Goal: Find contact information: Find contact information

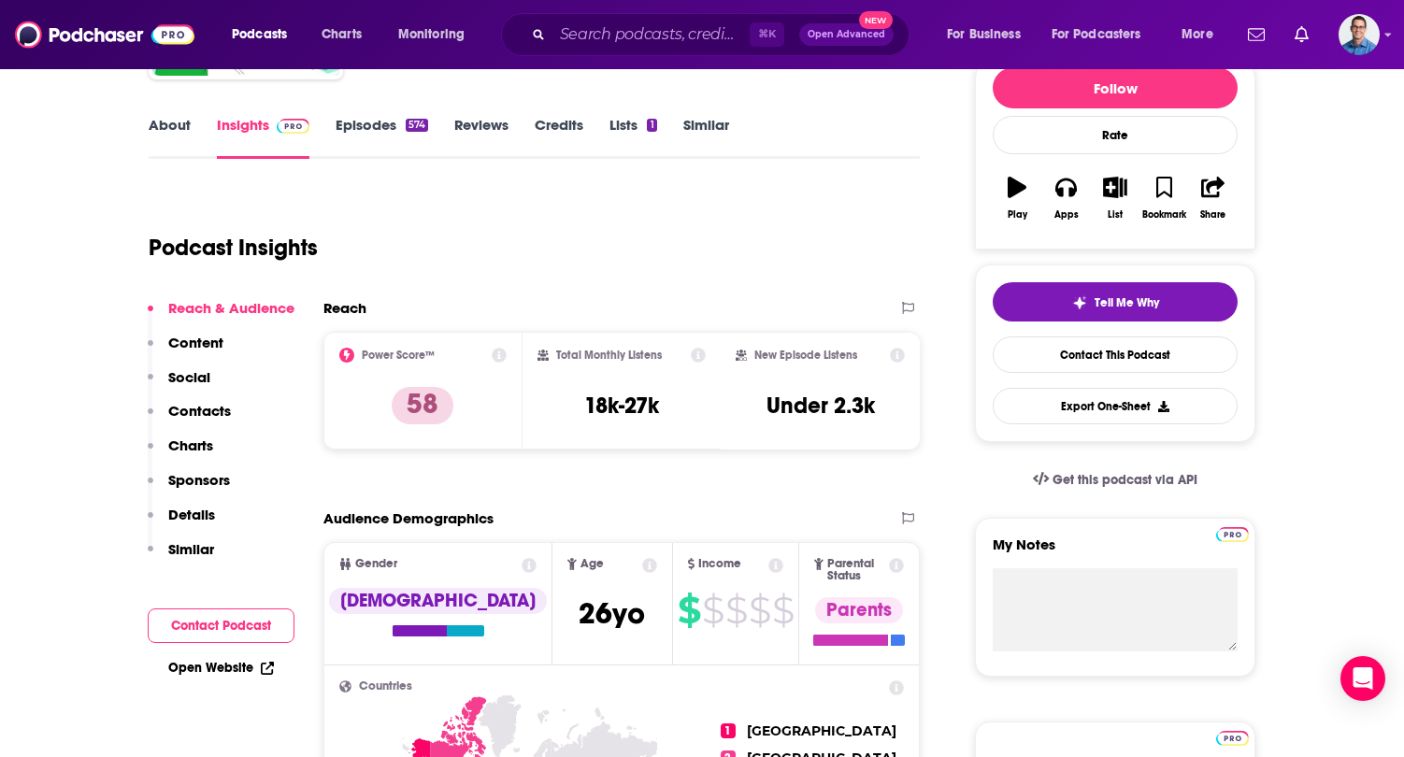
scroll to position [251, 0]
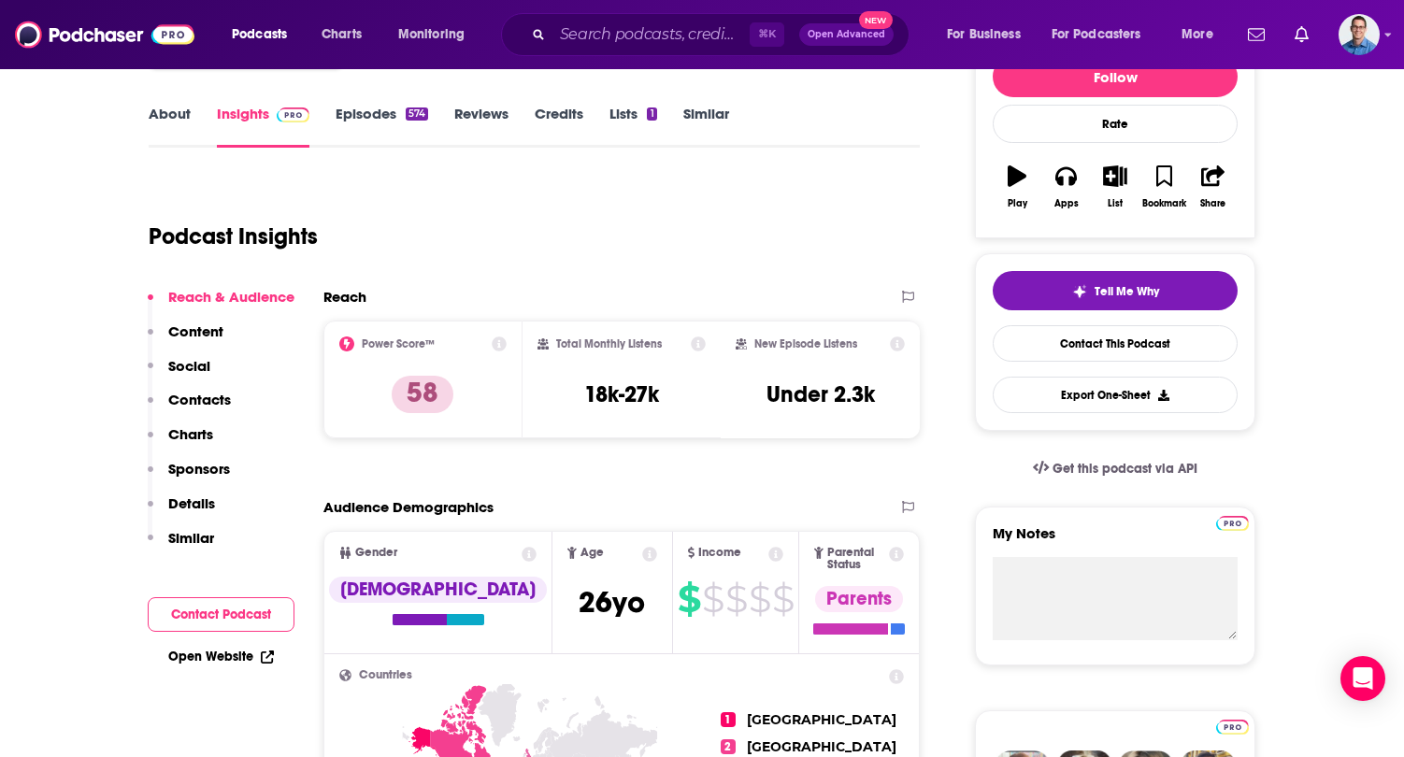
click at [183, 399] on p "Contacts" at bounding box center [199, 400] width 63 height 18
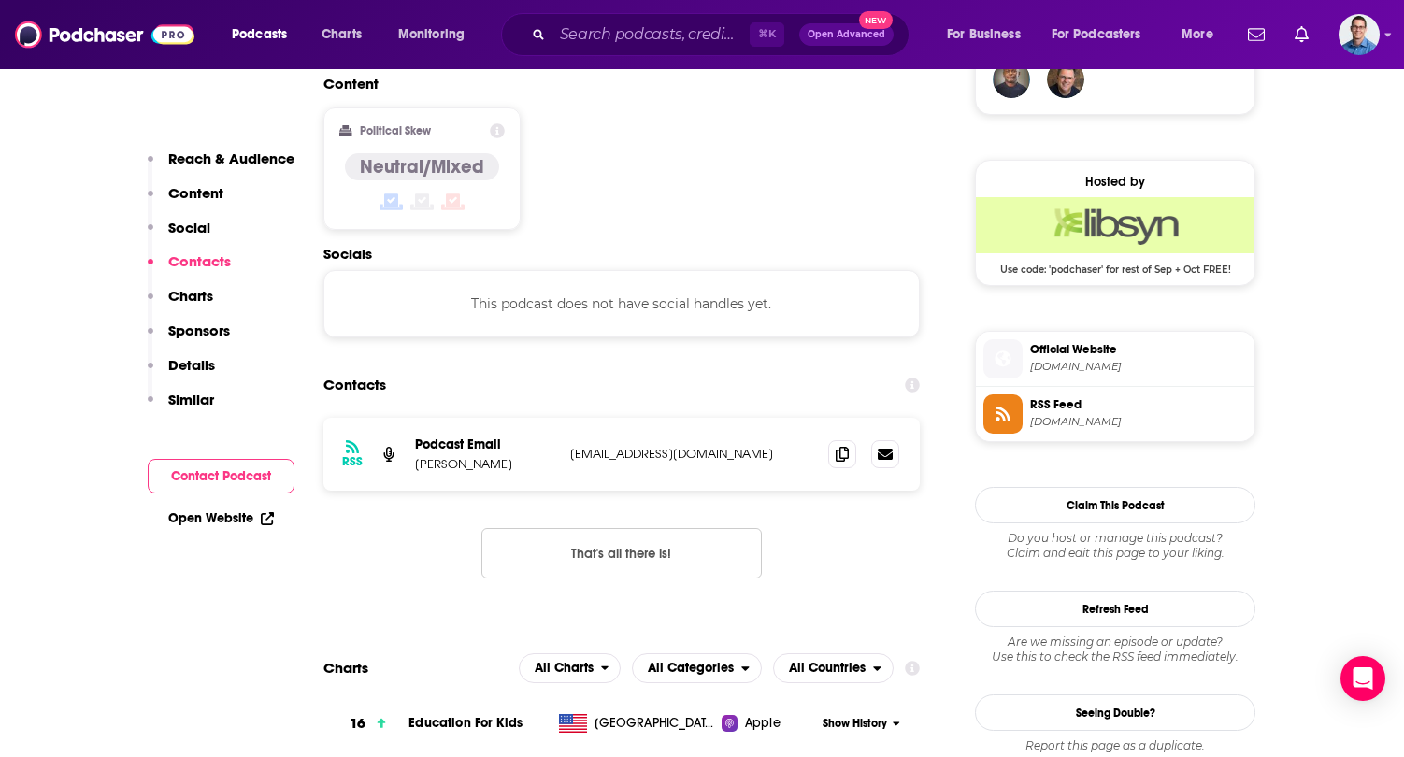
scroll to position [1424, 0]
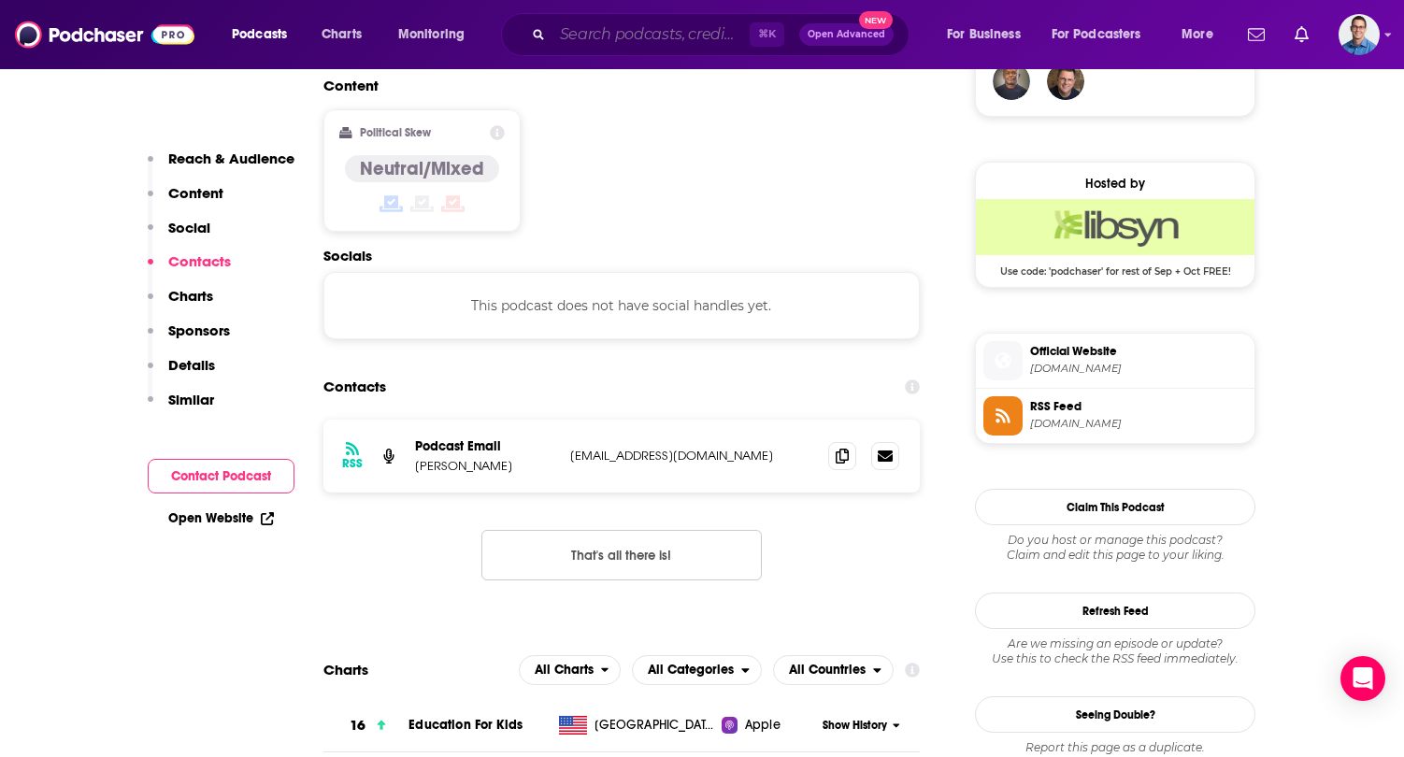
click at [602, 38] on input "Search podcasts, credits, & more..." at bounding box center [650, 35] width 197 height 30
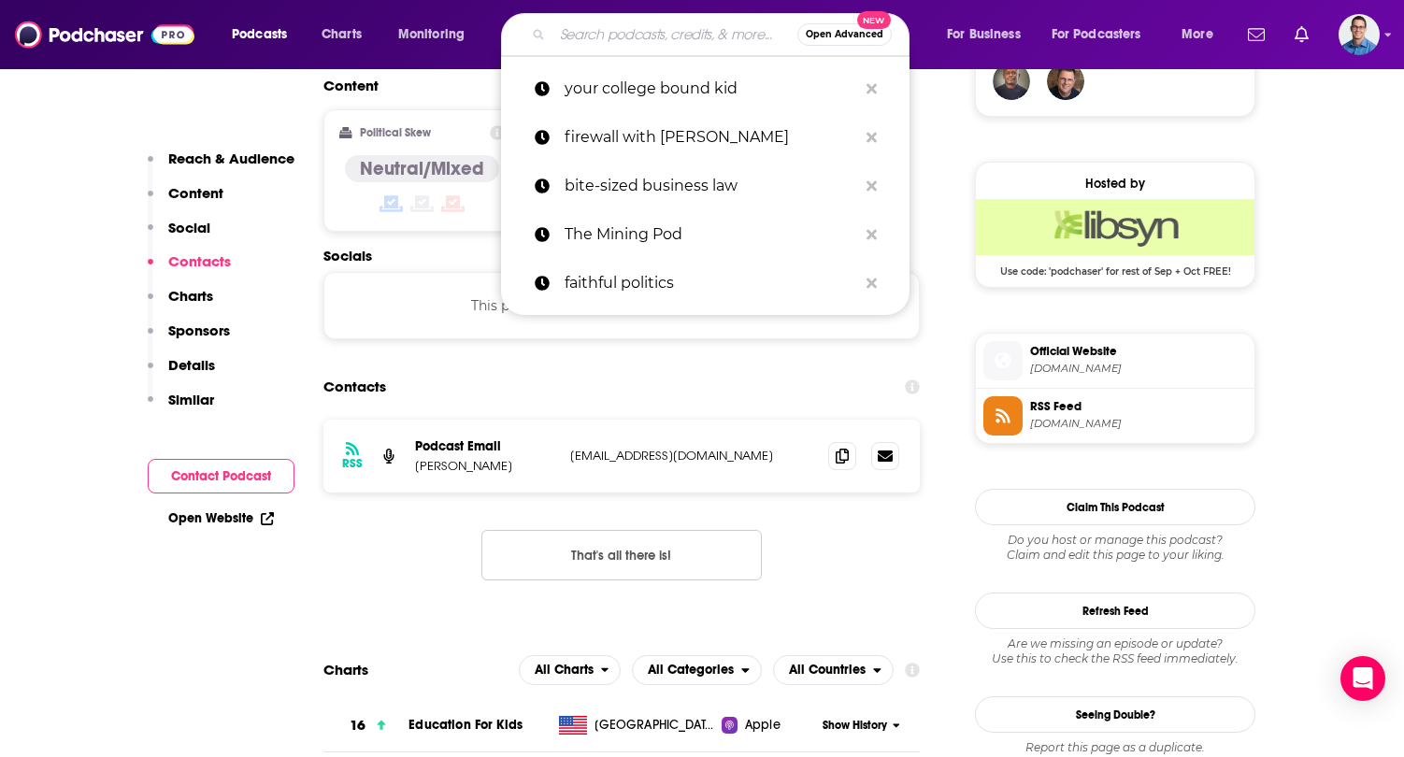
paste input "The Happiness Lab with Dr. [PERSON_NAME]"
type input "The Happiness Lab with Dr. [PERSON_NAME]"
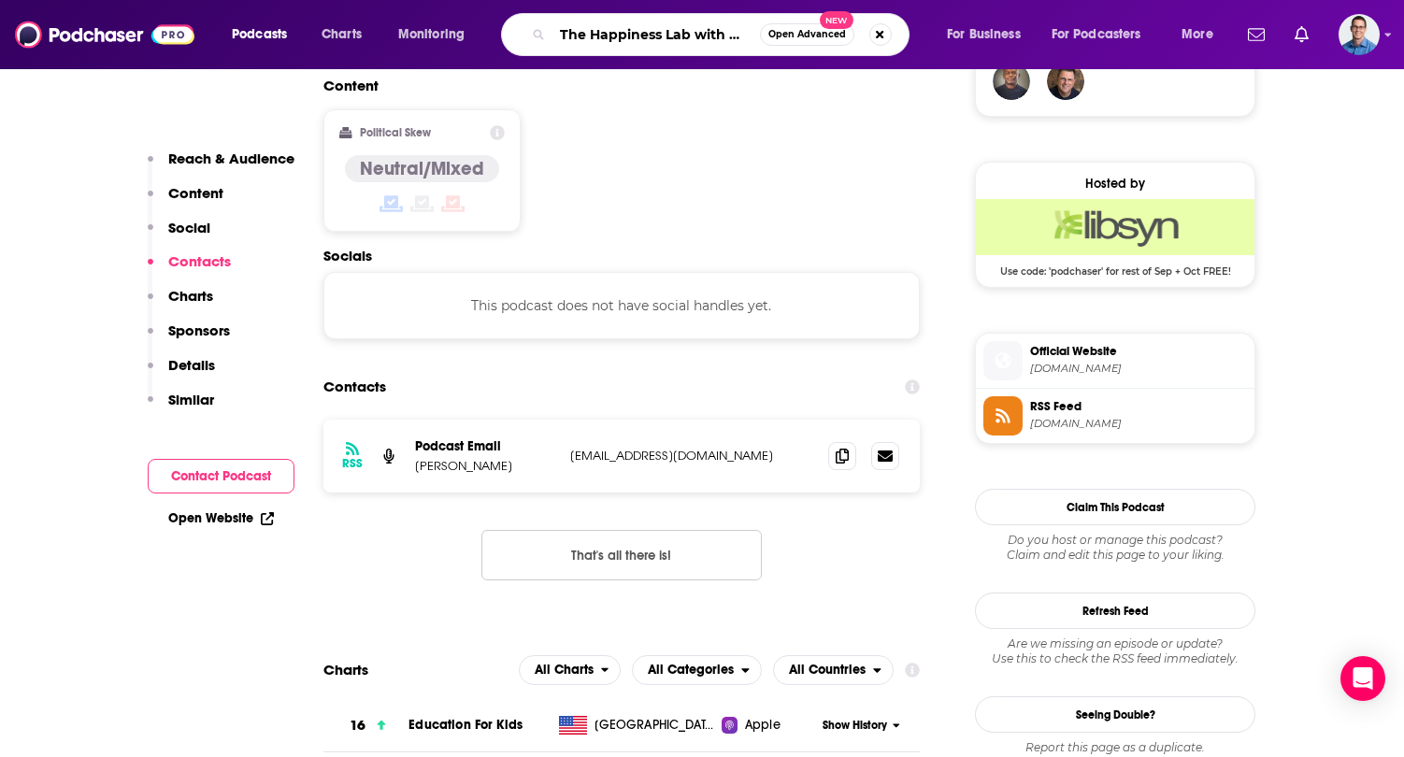
scroll to position [0, 94]
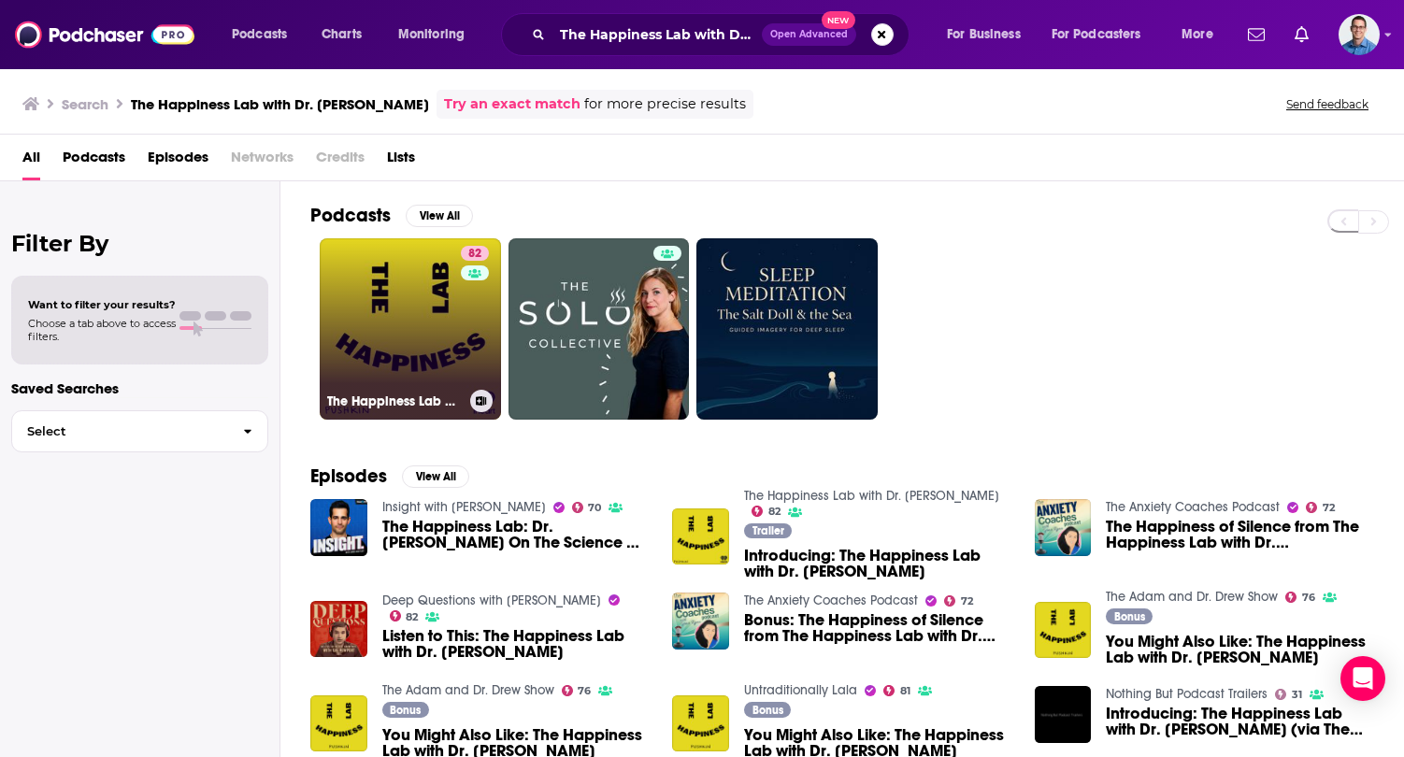
click at [415, 286] on link "82 The Happiness Lab with Dr. [PERSON_NAME]" at bounding box center [410, 328] width 181 height 181
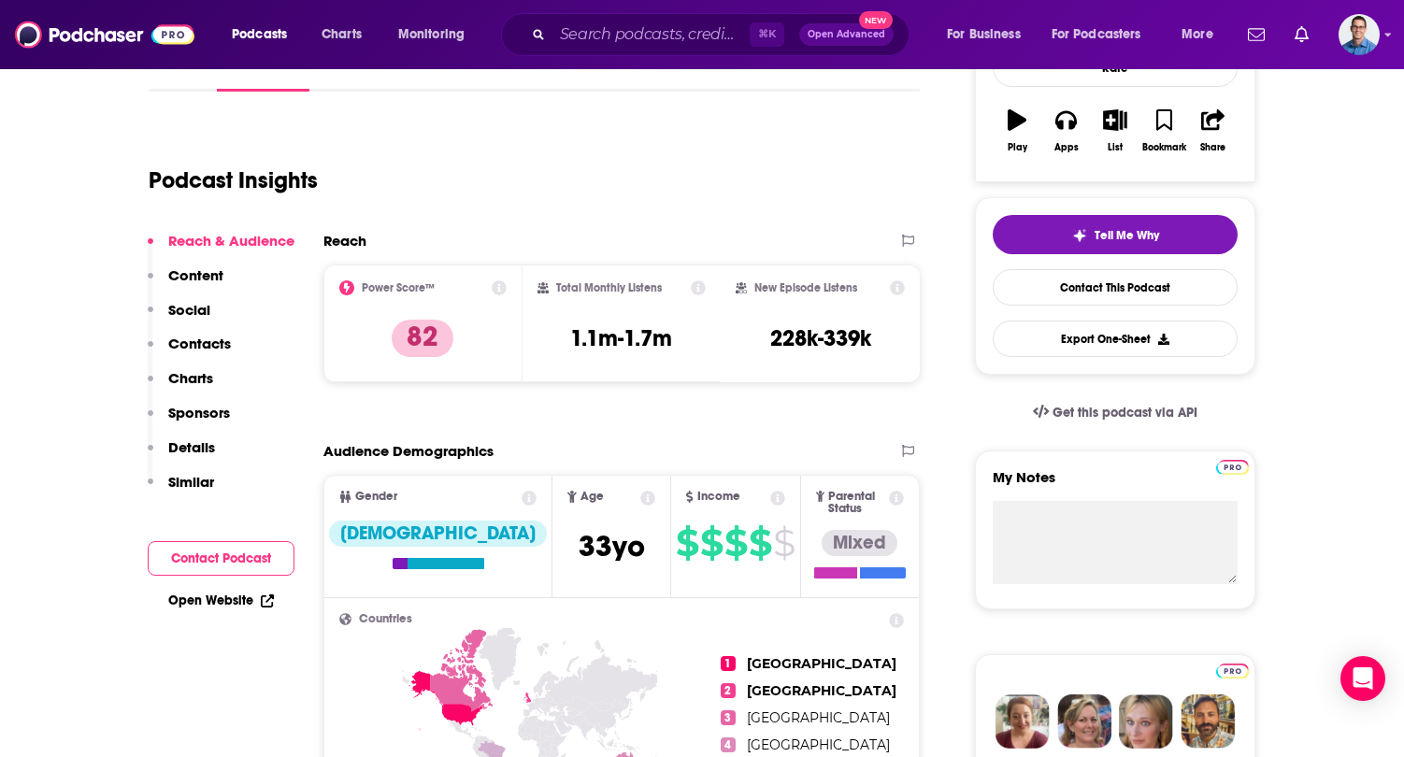
scroll to position [310, 0]
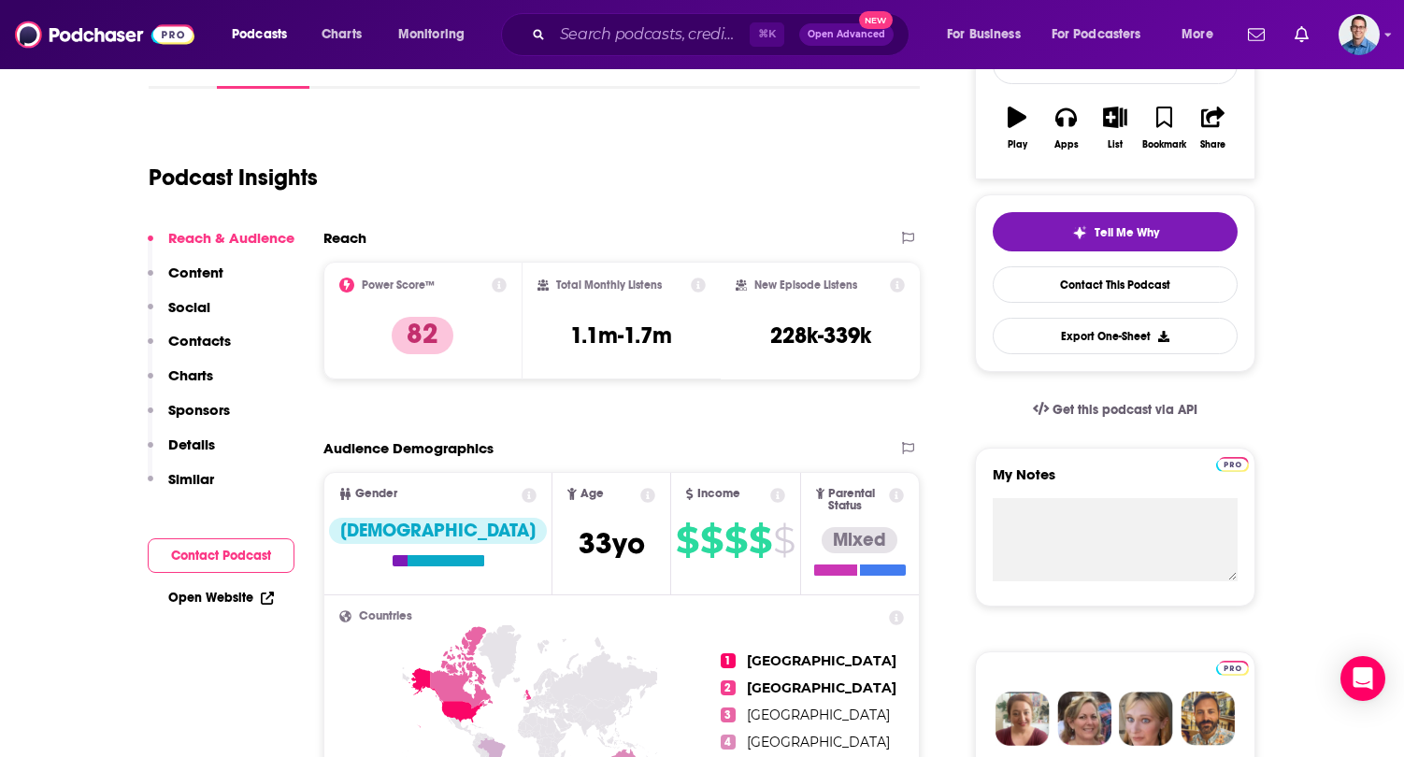
click at [205, 336] on p "Contacts" at bounding box center [199, 341] width 63 height 18
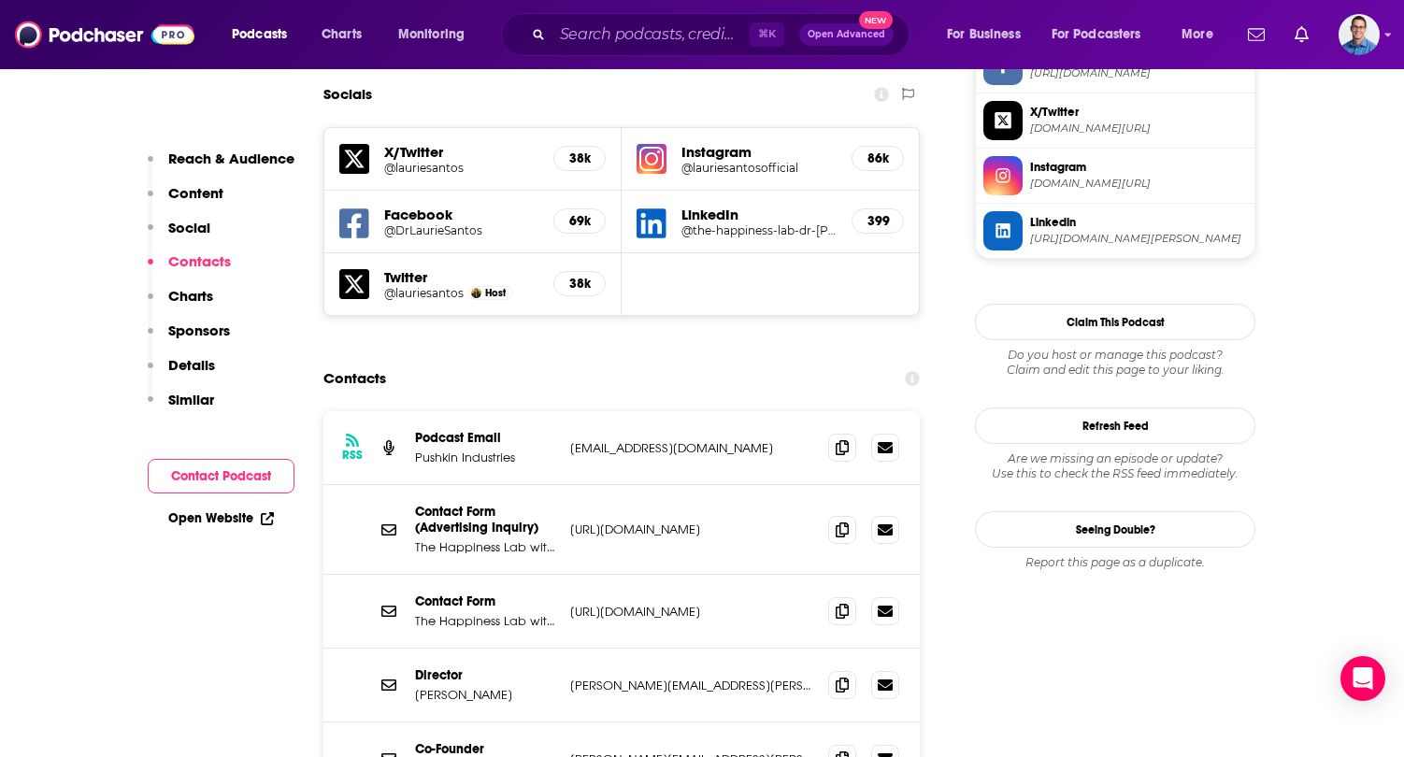
scroll to position [1664, 0]
